Goal: Task Accomplishment & Management: Use online tool/utility

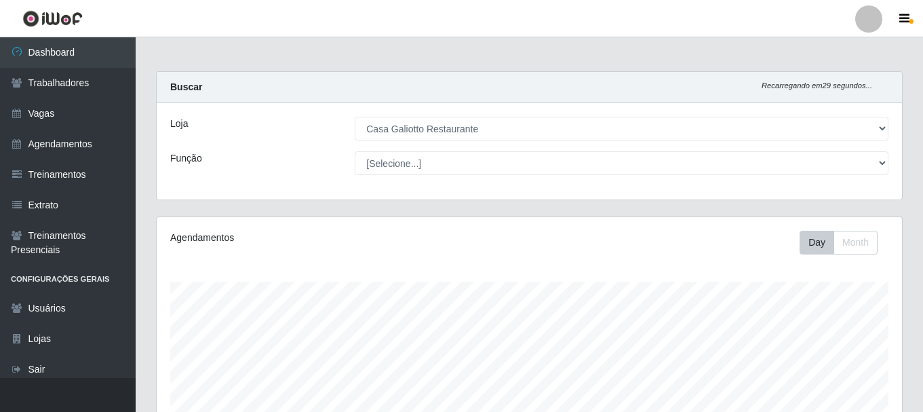
select select "279"
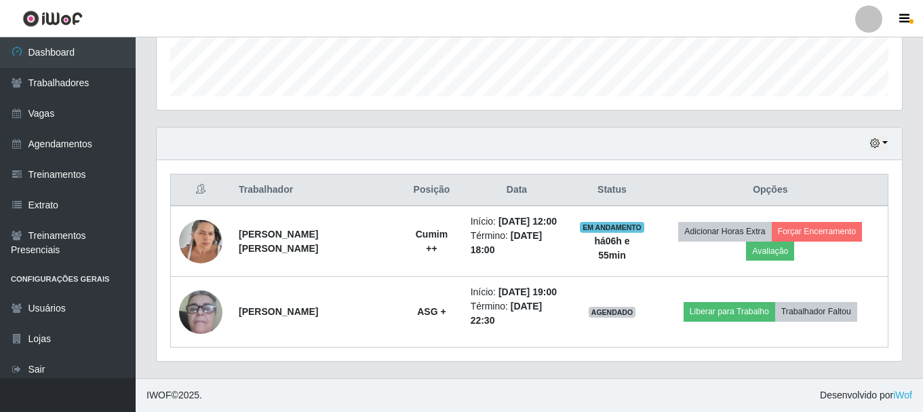
scroll to position [281, 745]
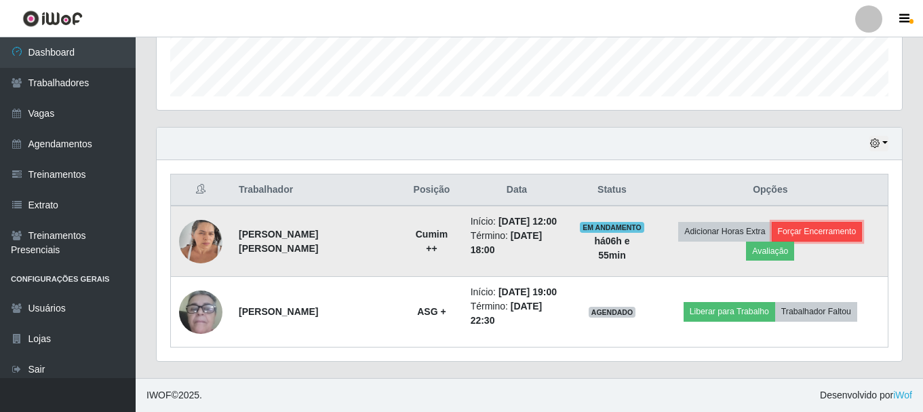
click at [800, 232] on button "Forçar Encerramento" at bounding box center [817, 231] width 91 height 19
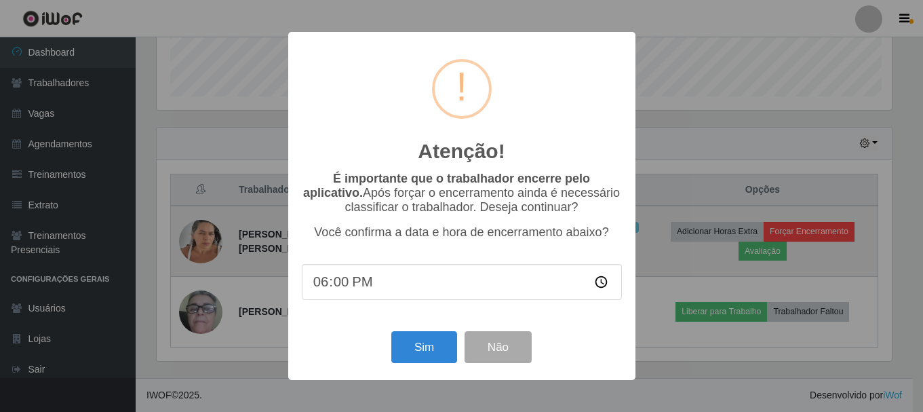
scroll to position [281, 739]
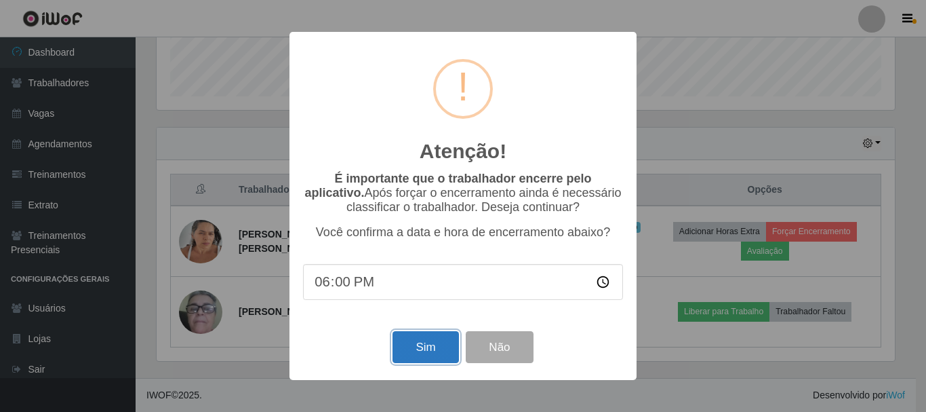
click at [414, 356] on button "Sim" at bounding box center [426, 347] width 66 height 32
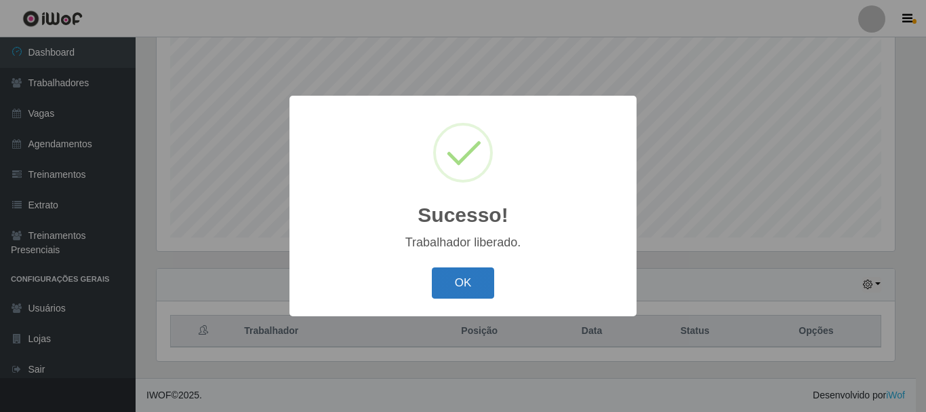
click at [475, 278] on button "OK" at bounding box center [463, 283] width 63 height 32
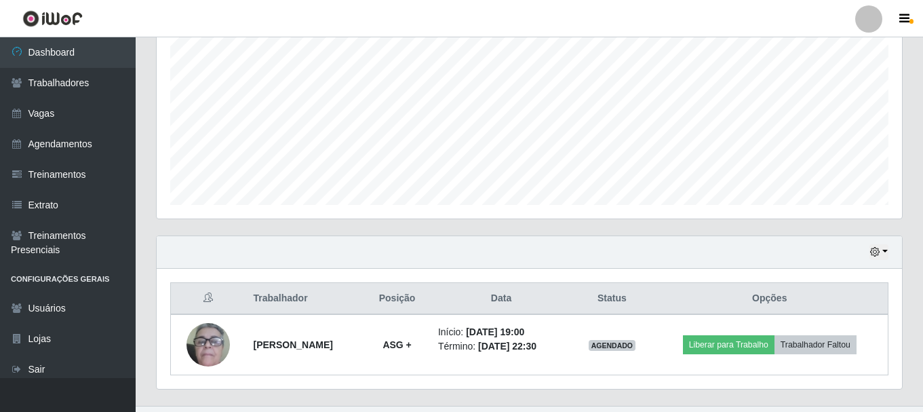
scroll to position [308, 0]
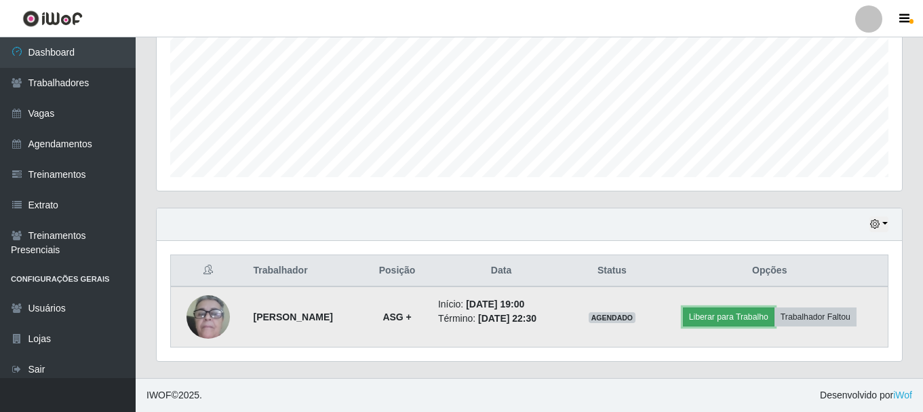
click at [732, 318] on button "Liberar para Trabalho" at bounding box center [729, 316] width 92 height 19
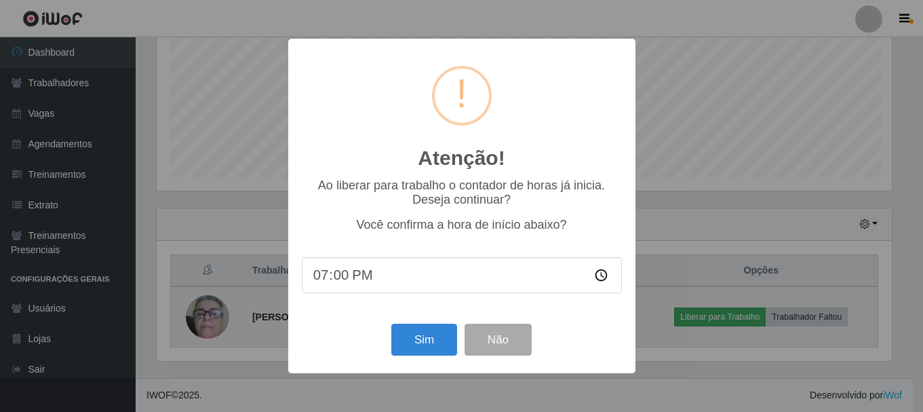
scroll to position [281, 739]
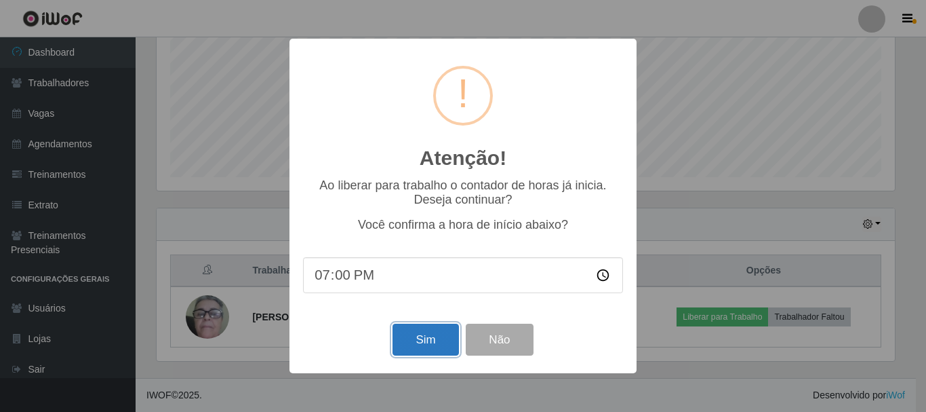
click at [408, 336] on button "Sim" at bounding box center [426, 340] width 66 height 32
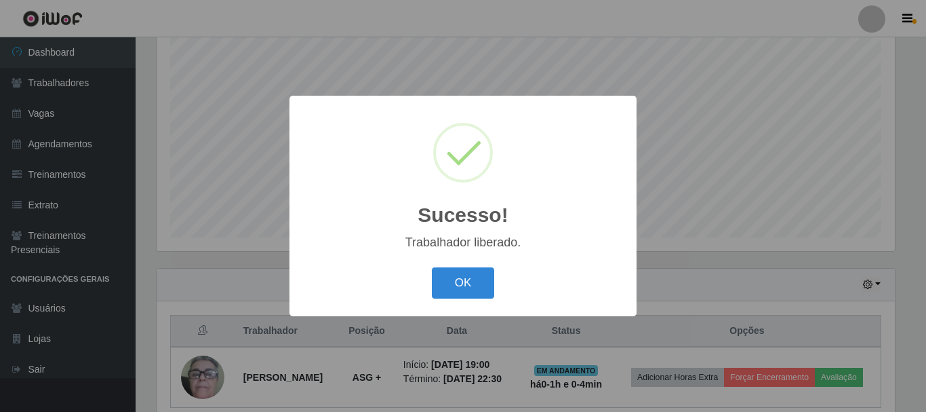
drag, startPoint x: 446, startPoint y: 280, endPoint x: 543, endPoint y: 239, distance: 106.1
click at [445, 280] on button "OK" at bounding box center [463, 283] width 63 height 32
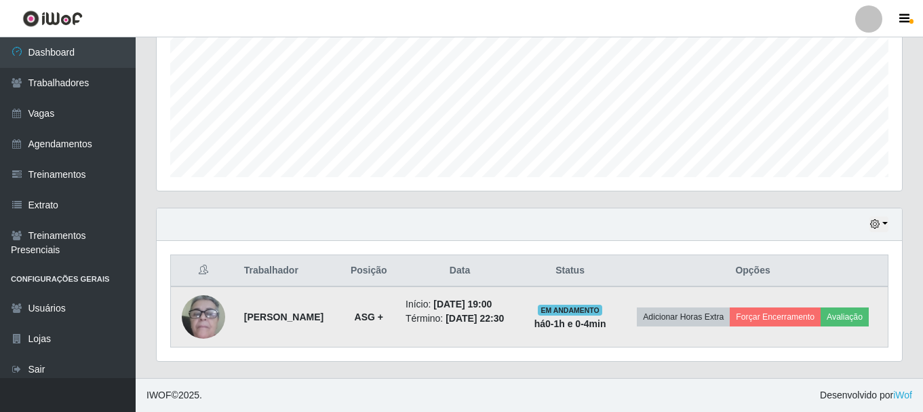
scroll to position [318, 0]
click at [730, 307] on button "Adicionar Horas Extra" at bounding box center [683, 316] width 93 height 19
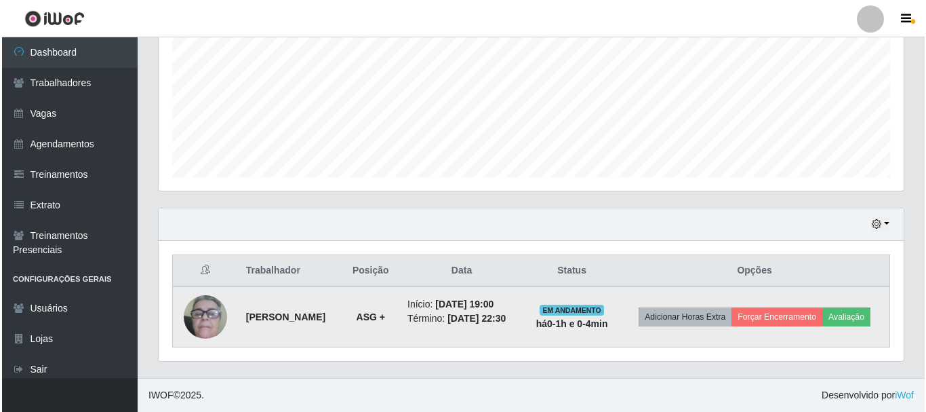
scroll to position [281, 739]
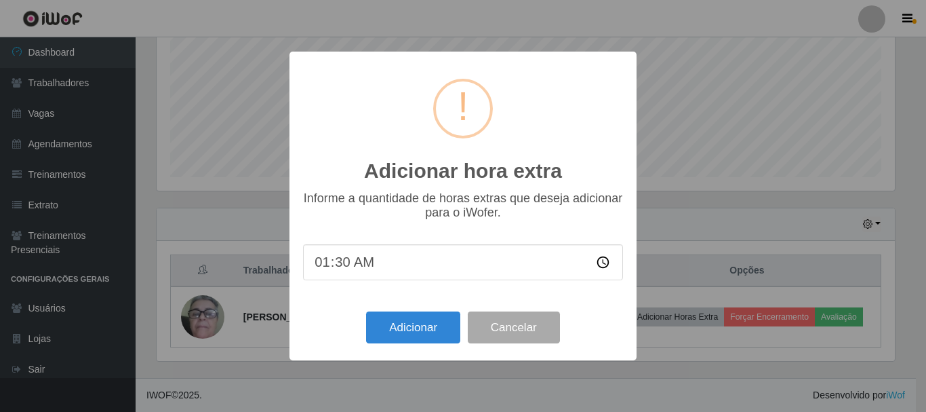
click at [345, 260] on input "01:30" at bounding box center [463, 262] width 320 height 36
type input "01:00"
click at [408, 328] on button "Adicionar" at bounding box center [413, 327] width 94 height 32
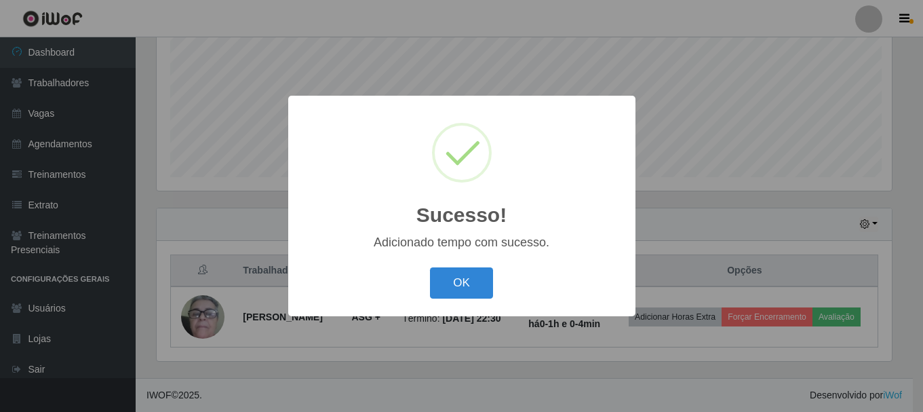
scroll to position [0, 0]
click at [484, 284] on button "OK" at bounding box center [463, 283] width 63 height 32
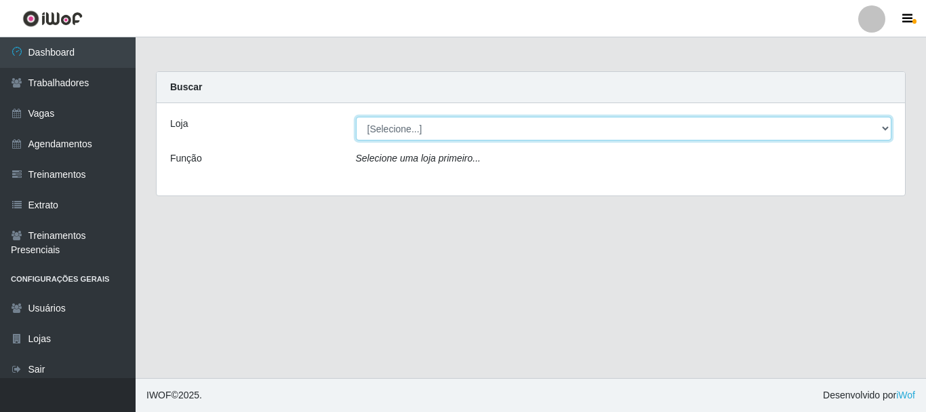
click at [501, 137] on select "[Selecione...] [GEOGRAPHIC_DATA]" at bounding box center [624, 129] width 536 height 24
select select "279"
click at [356, 117] on select "[Selecione...] [GEOGRAPHIC_DATA]" at bounding box center [624, 129] width 536 height 24
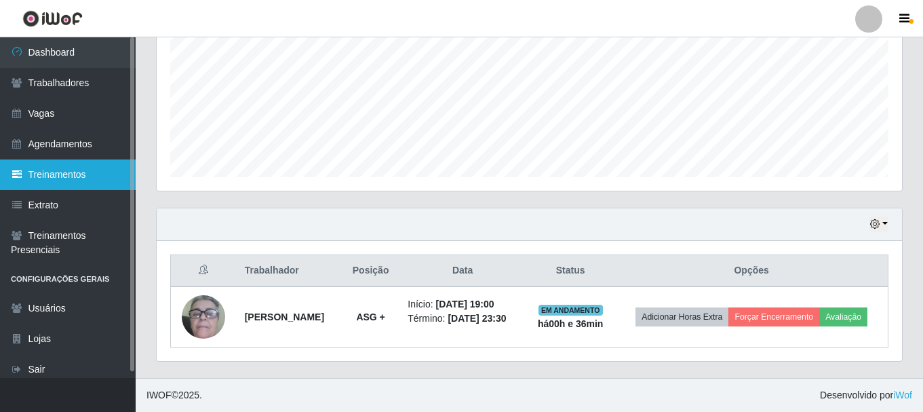
scroll to position [172, 0]
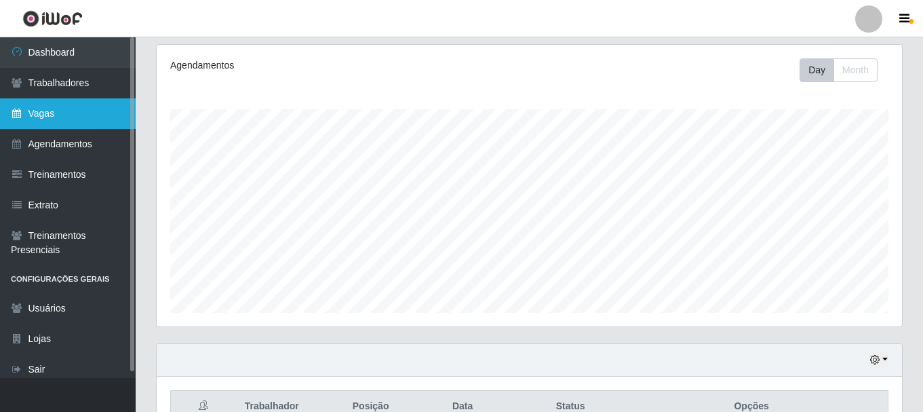
click at [87, 119] on link "Vagas" at bounding box center [68, 113] width 136 height 31
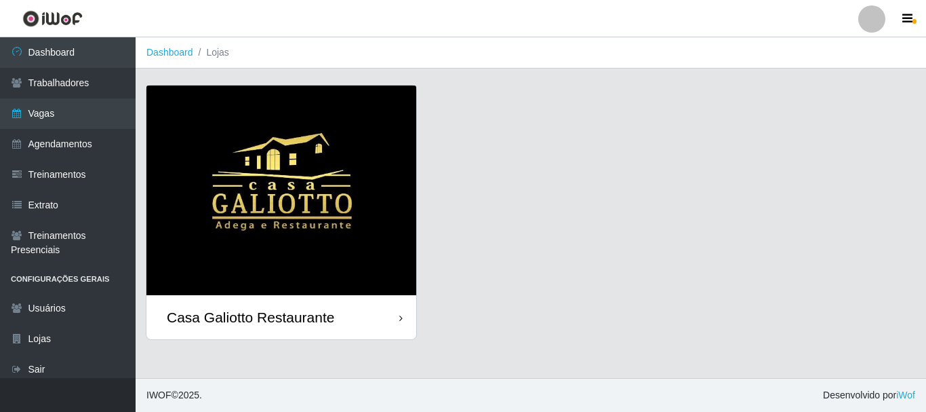
click at [292, 165] on img at bounding box center [281, 190] width 270 height 210
